Goal: Information Seeking & Learning: Learn about a topic

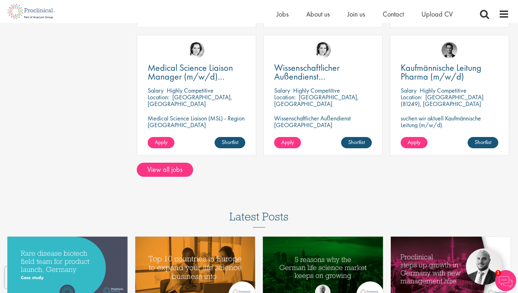
scroll to position [582, 0]
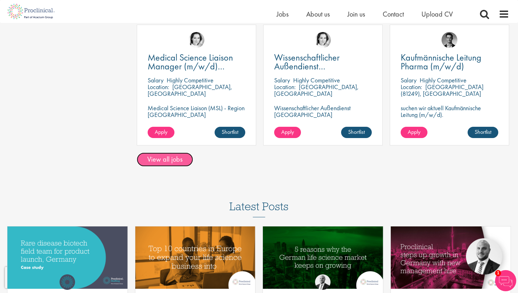
click at [182, 158] on link "View all jobs" at bounding box center [165, 160] width 56 height 14
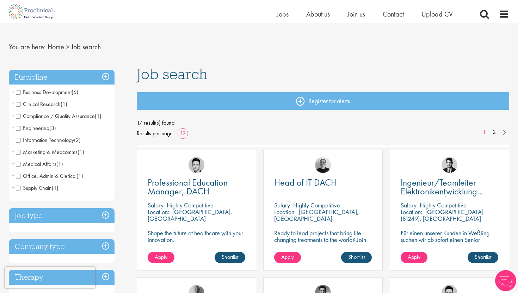
scroll to position [10, 0]
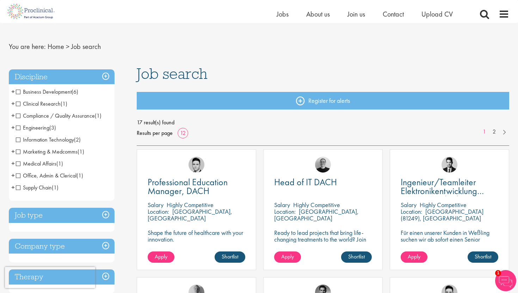
click at [55, 152] on span "Marketing & Medcomms" at bounding box center [47, 151] width 62 height 7
